Goal: Task Accomplishment & Management: Manage account settings

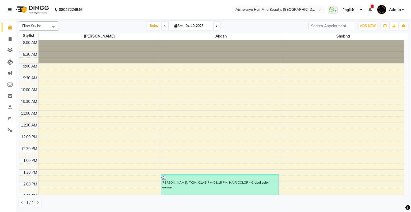
scroll to position [134, 0]
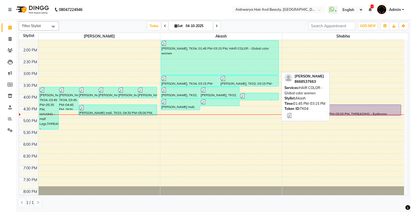
click at [208, 64] on div "[PERSON_NAME], TK04, 01:45 PM-03:15 PM, HAIR COLOR - Global color women" at bounding box center [220, 57] width 118 height 34
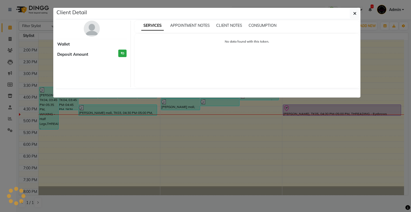
select select "3"
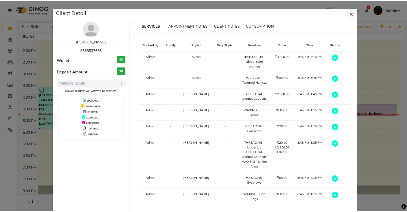
scroll to position [26, 0]
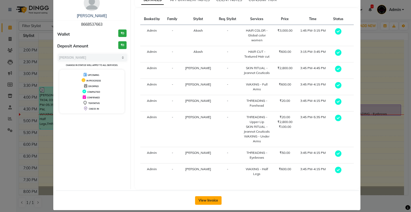
click at [203, 196] on button "View Invoice" at bounding box center [208, 200] width 27 height 9
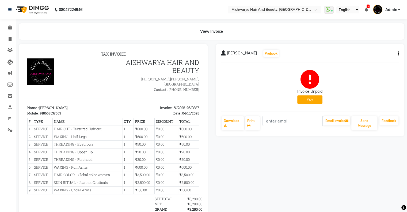
click at [398, 54] on icon "button" at bounding box center [398, 54] width 1 height 0
click at [371, 62] on div "Edit Invoice" at bounding box center [371, 60] width 37 height 7
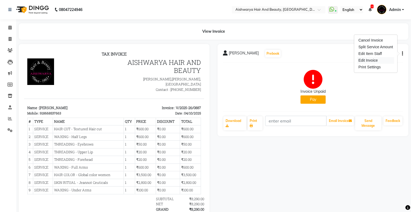
select select "service"
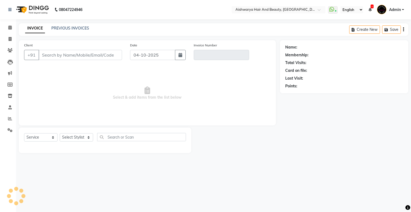
type input "8668537663"
type input "V/2025-26/0887"
select select "select"
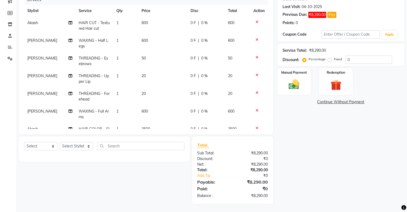
click at [116, 57] on td "1" at bounding box center [125, 61] width 25 height 18
select select "19046"
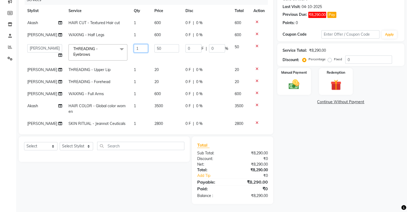
click at [138, 49] on input "1" at bounding box center [141, 48] width 14 height 8
type input "2"
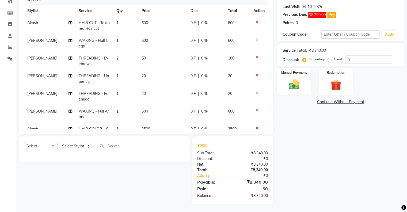
click at [137, 60] on tr "[PERSON_NAME] THREADING - Eyebrows 2 50 0 F | 0 % 100" at bounding box center [146, 61] width 244 height 18
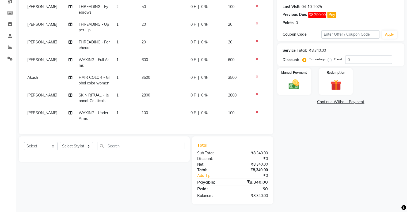
scroll to position [55, 0]
click at [256, 22] on icon at bounding box center [257, 24] width 3 height 4
click at [302, 88] on img at bounding box center [294, 84] width 18 height 13
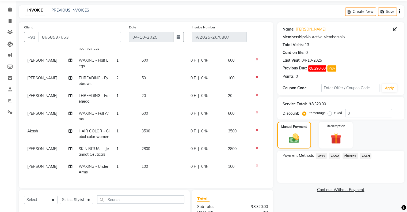
scroll to position [71, 0]
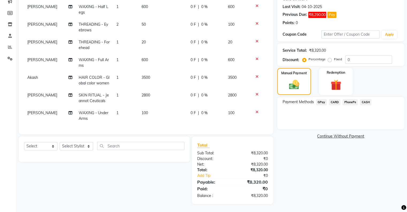
click at [334, 60] on label "Fixed" at bounding box center [338, 59] width 8 height 5
click at [329, 60] on input "Fixed" at bounding box center [331, 59] width 4 height 4
radio input "true"
click at [354, 58] on input "0" at bounding box center [368, 59] width 47 height 8
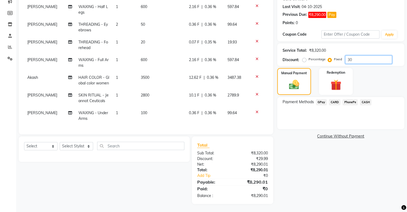
type input "3"
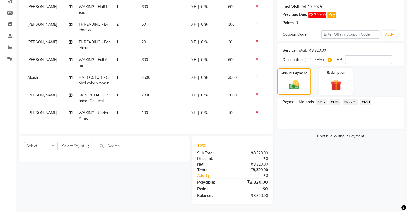
click at [191, 75] on span "0 F" at bounding box center [193, 78] width 5 height 6
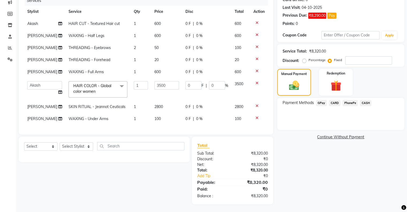
scroll to position [71, 0]
click at [192, 85] on input "0" at bounding box center [194, 85] width 16 height 8
type input "300"
click at [177, 97] on tbody "Akash HAIR CUT - Textured Hair cut 1 600 0 F | 0 % 600 [PERSON_NAME] WAXING - H…" at bounding box center [146, 70] width 244 height 107
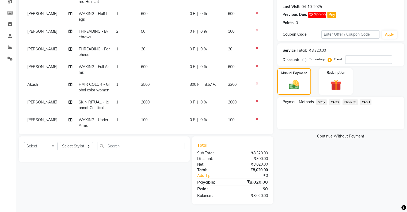
scroll to position [43, 0]
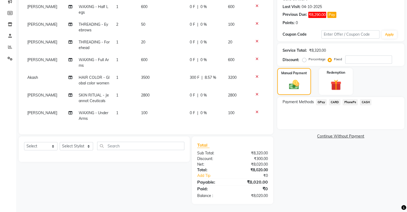
click at [190, 39] on span "0 F" at bounding box center [192, 42] width 5 height 6
select select "19046"
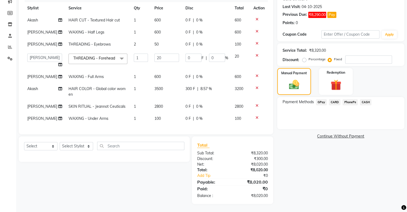
scroll to position [9, 0]
click at [190, 54] on input "0" at bounding box center [194, 58] width 16 height 8
type input "20"
click at [184, 63] on td "20 F | 0 %" at bounding box center [206, 60] width 49 height 20
select select "19046"
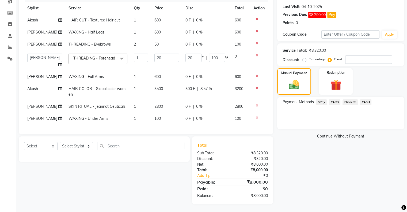
click at [348, 101] on span "PhonePe" at bounding box center [350, 102] width 15 height 6
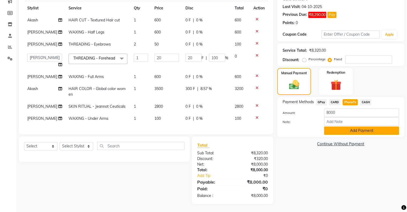
click at [347, 133] on button "Add Payment" at bounding box center [361, 130] width 75 height 8
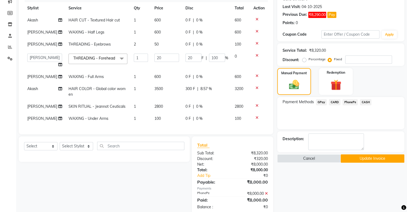
scroll to position [82, 0]
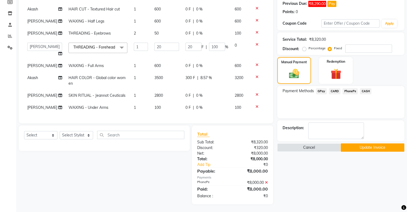
click at [373, 145] on button "Update Invoice" at bounding box center [373, 147] width 64 height 8
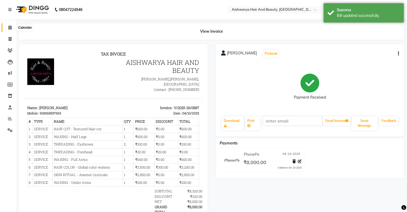
click at [8, 27] on icon at bounding box center [9, 27] width 3 height 4
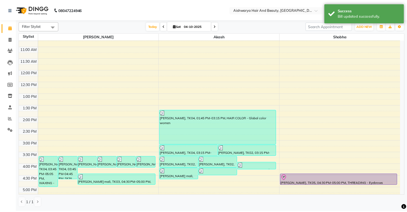
scroll to position [107, 0]
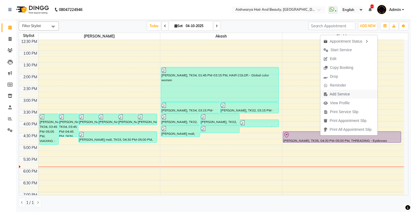
click at [337, 95] on span "Add Service" at bounding box center [340, 94] width 20 height 6
select select "19060"
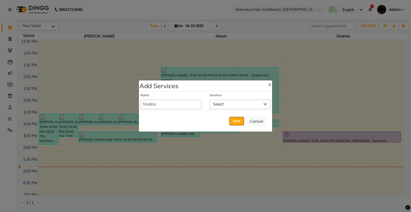
click at [224, 103] on span "Select" at bounding box center [240, 104] width 61 height 9
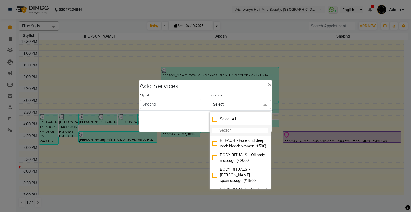
click at [225, 130] on input "multiselect-search" at bounding box center [240, 130] width 55 height 6
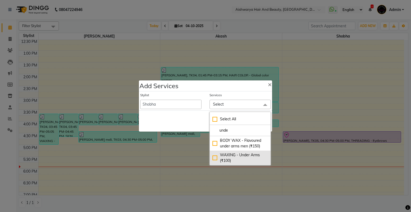
type input "unde"
click at [227, 160] on div "WAXING - Under Arms (₹100)" at bounding box center [240, 157] width 55 height 11
checkbox input "true"
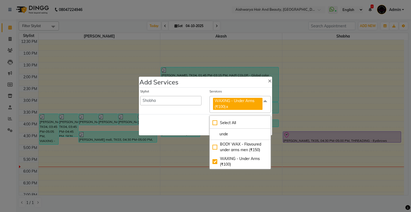
click at [182, 123] on div "Save Cancel" at bounding box center [205, 124] width 133 height 21
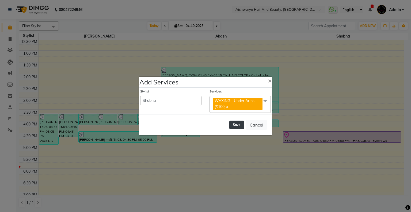
click at [238, 123] on button "Save" at bounding box center [236, 124] width 15 height 9
select select "19059"
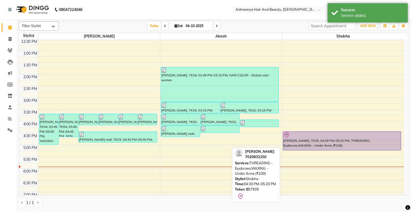
click at [343, 136] on div at bounding box center [342, 135] width 117 height 6
select select "8"
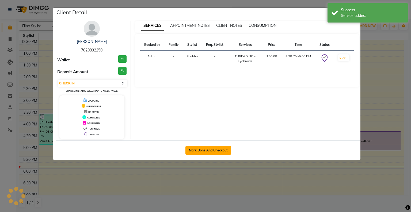
click at [198, 146] on button "Mark Done And Checkout" at bounding box center [209, 150] width 46 height 9
select select "service"
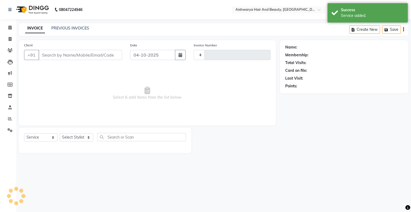
select select "3"
type input "0889"
select select "3876"
type input "7020832250"
select select "19060"
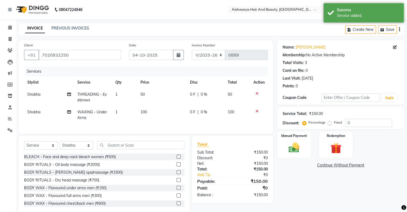
click at [115, 93] on span "1" at bounding box center [116, 94] width 2 height 5
select select "19060"
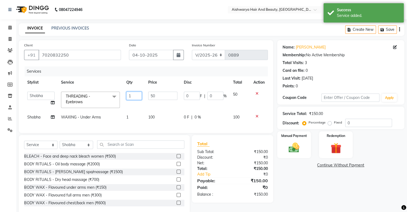
click at [135, 93] on input "1" at bounding box center [134, 96] width 16 height 8
type input "2"
click at [137, 101] on td "2" at bounding box center [134, 99] width 22 height 23
select select "19060"
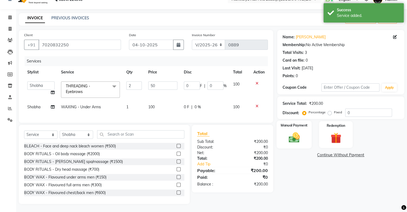
click at [296, 131] on img at bounding box center [294, 137] width 18 height 13
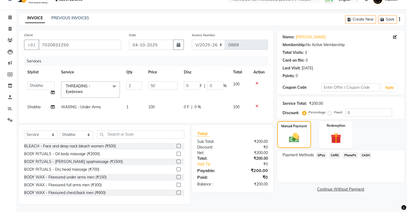
click at [318, 152] on span "GPay" at bounding box center [321, 155] width 11 height 6
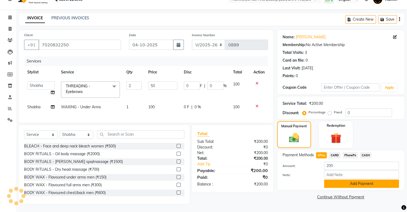
click at [346, 181] on button "Add Payment" at bounding box center [361, 183] width 75 height 8
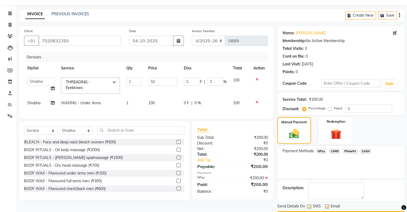
scroll to position [29, 0]
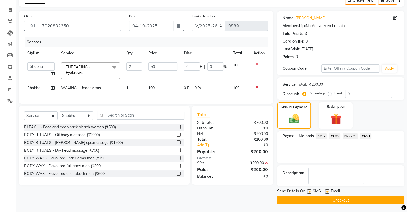
click at [326, 199] on button "Checkout" at bounding box center [340, 200] width 127 height 8
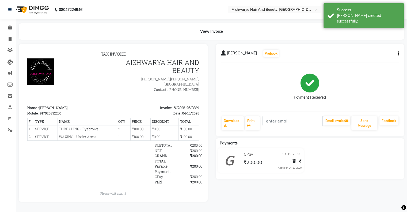
scroll to position [2, 0]
click at [12, 25] on span at bounding box center [9, 28] width 9 height 6
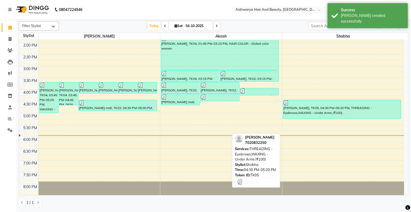
scroll to position [148, 0]
